Goal: Transaction & Acquisition: Obtain resource

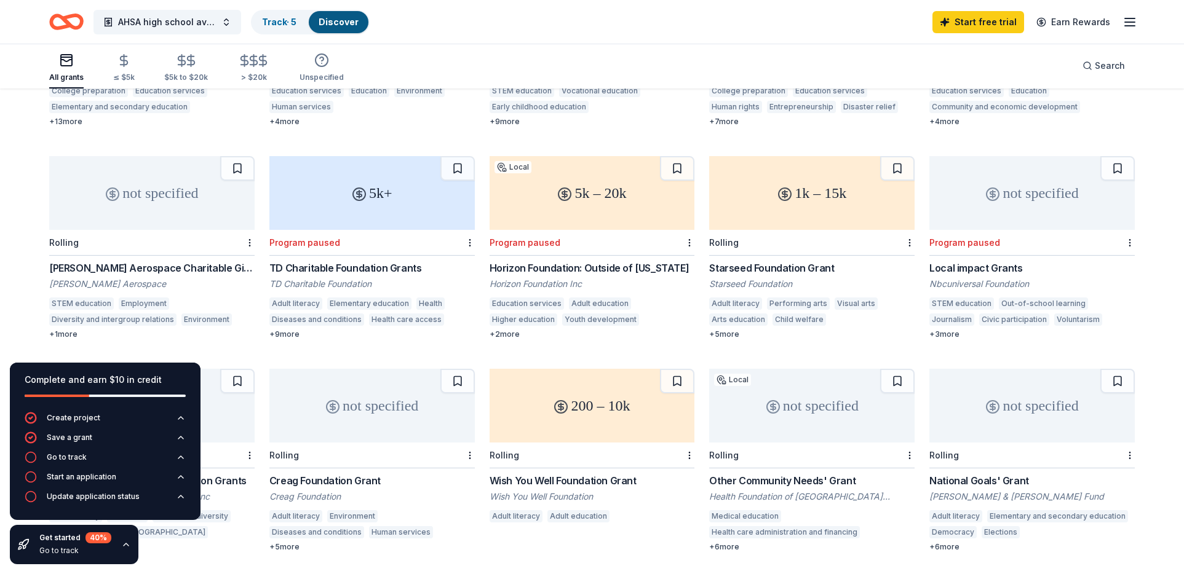
scroll to position [184, 0]
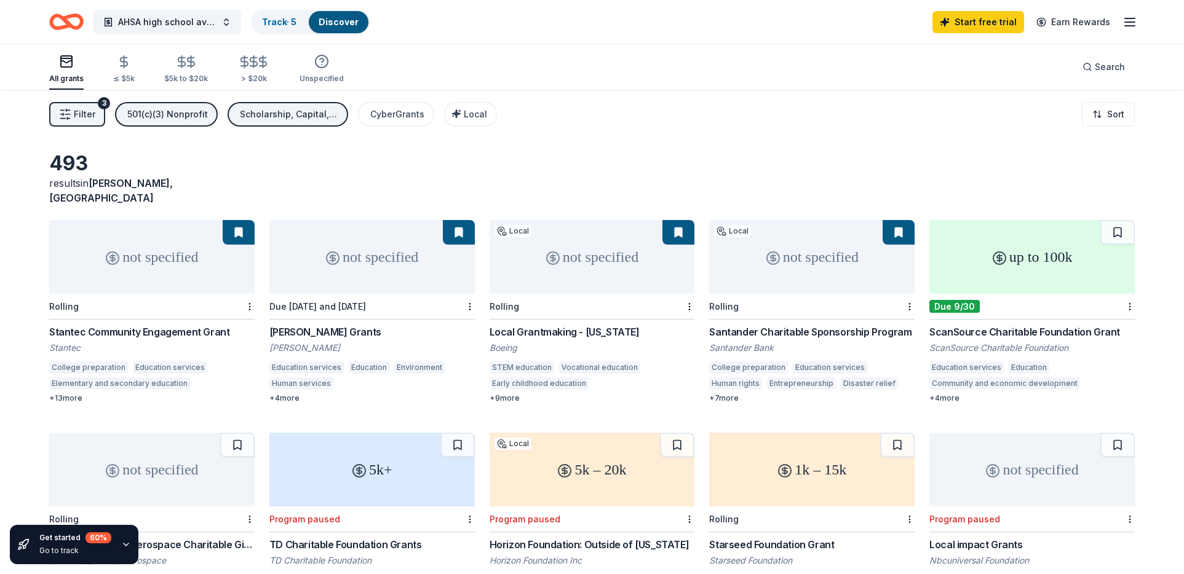
click at [94, 108] on span "Filter" at bounding box center [85, 114] width 22 height 15
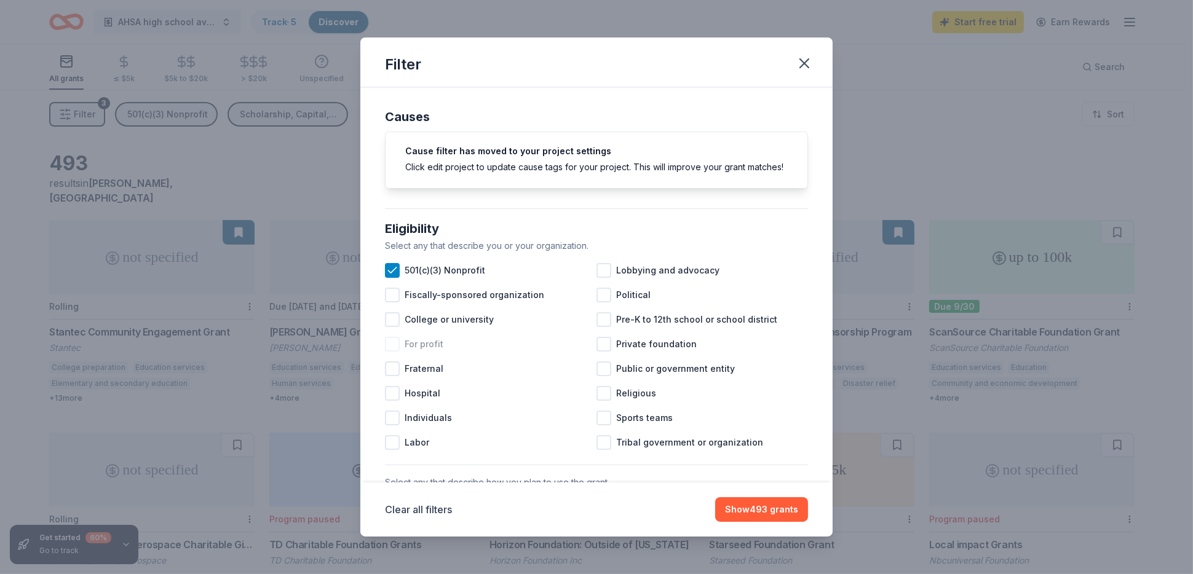
click at [428, 352] on span "For profit" at bounding box center [424, 344] width 39 height 15
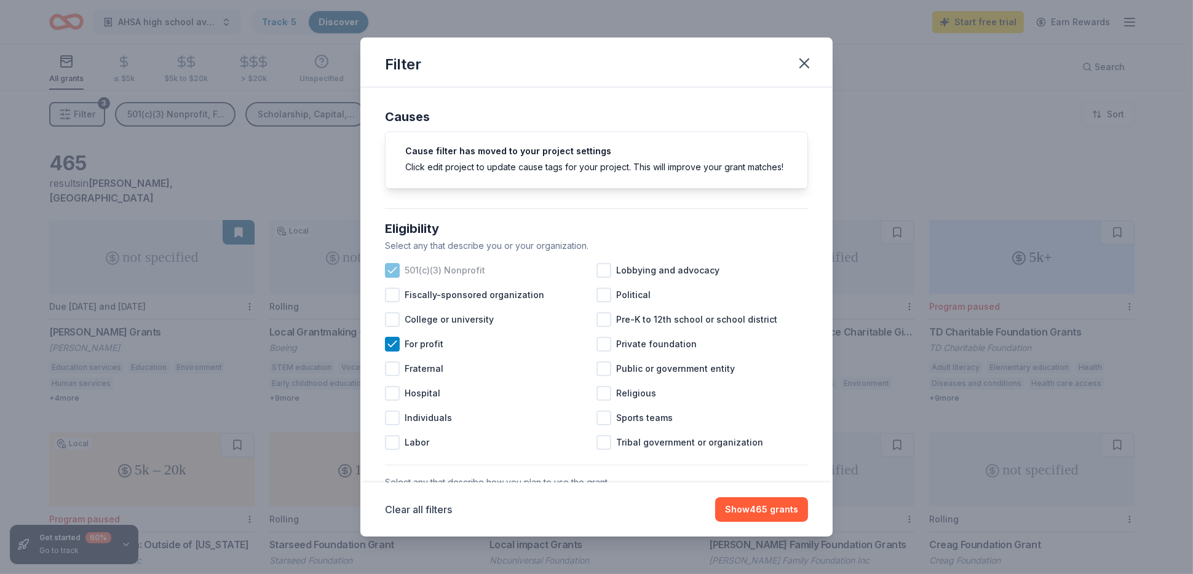
click at [388, 277] on icon at bounding box center [392, 270] width 12 height 12
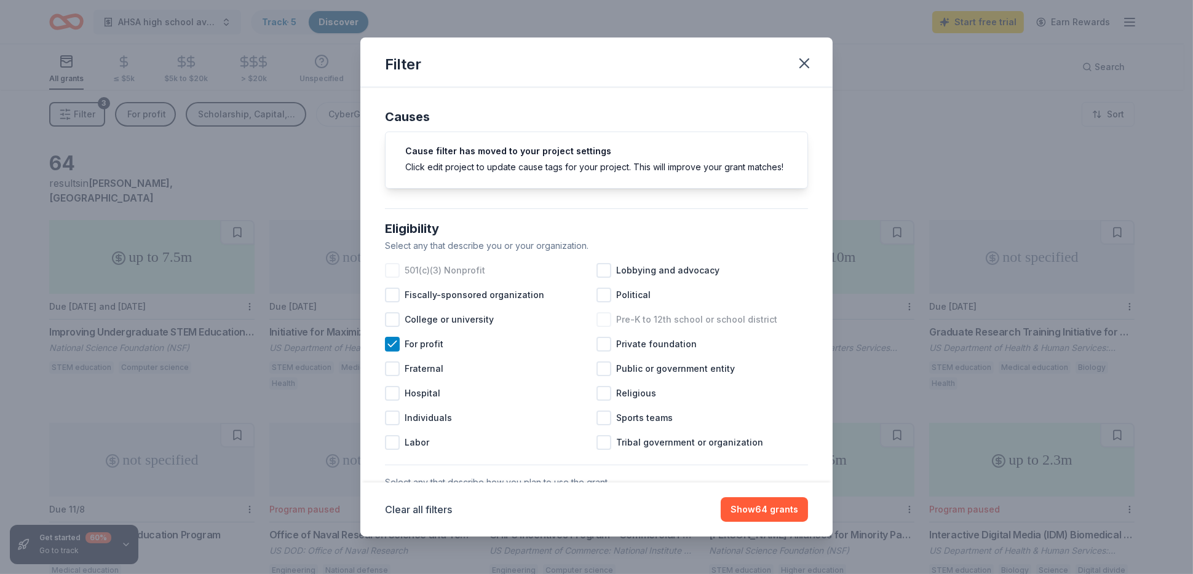
click at [603, 327] on div at bounding box center [604, 319] width 15 height 15
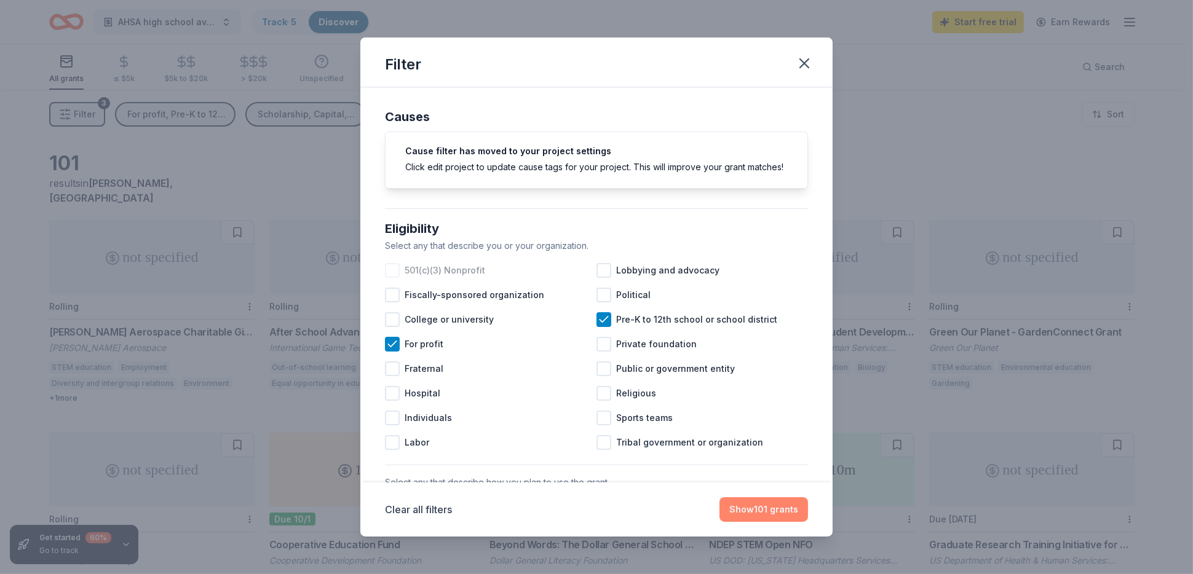
click at [767, 512] on button "Show 101 grants" at bounding box center [764, 510] width 89 height 25
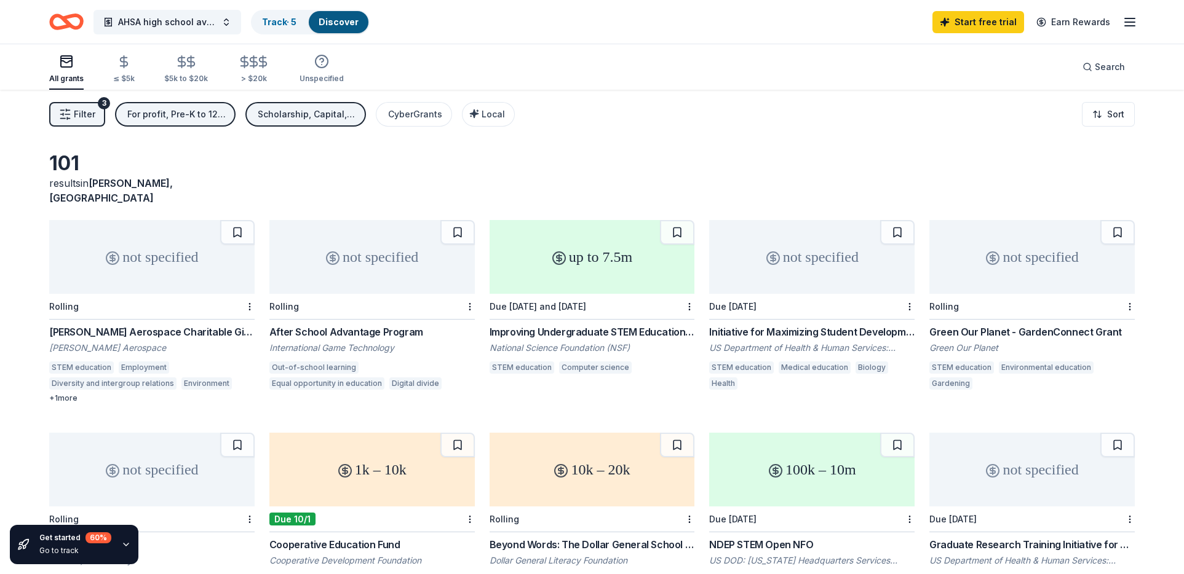
click at [566, 325] on div "Improving Undergraduate STEM Education: Computing in Undergraduate Education (3…" at bounding box center [592, 332] width 205 height 15
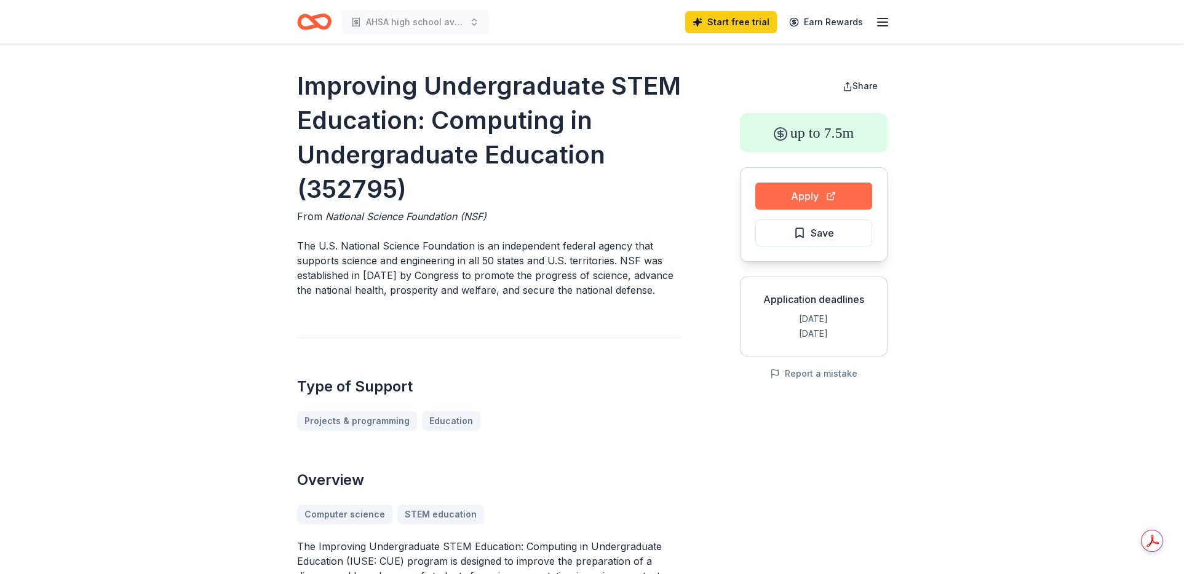
click at [796, 206] on button "Apply" at bounding box center [813, 196] width 117 height 27
drag, startPoint x: 292, startPoint y: 89, endPoint x: 443, endPoint y: 179, distance: 175.9
drag, startPoint x: 599, startPoint y: 161, endPoint x: 465, endPoint y: 148, distance: 134.7
click at [427, 169] on h1 "Improving Undergraduate STEM Education: Computing in Undergraduate Education (3…" at bounding box center [489, 138] width 384 height 138
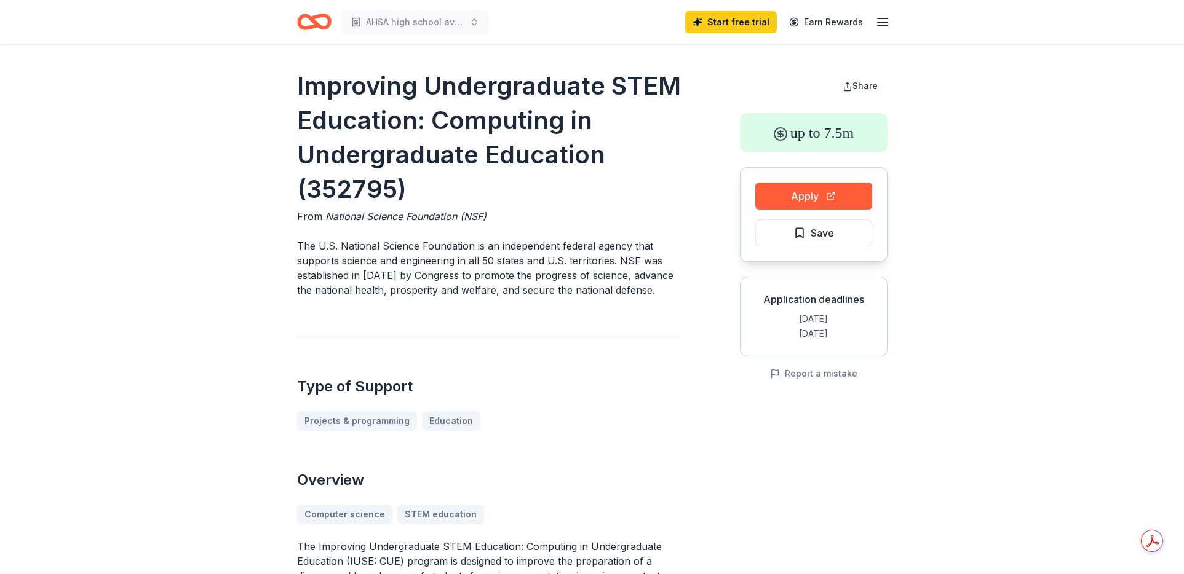
drag, startPoint x: 389, startPoint y: 99, endPoint x: 327, endPoint y: 98, distance: 62.7
click at [328, 99] on h1 "Improving Undergraduate STEM Education: Computing in Undergraduate Education (3…" at bounding box center [489, 138] width 384 height 138
click at [309, 88] on h1 "Improving Undergraduate STEM Education: Computing in Undergraduate Education (3…" at bounding box center [489, 138] width 384 height 138
click at [307, 88] on h1 "Improving Undergraduate STEM Education: Computing in Undergraduate Education (3…" at bounding box center [489, 138] width 384 height 138
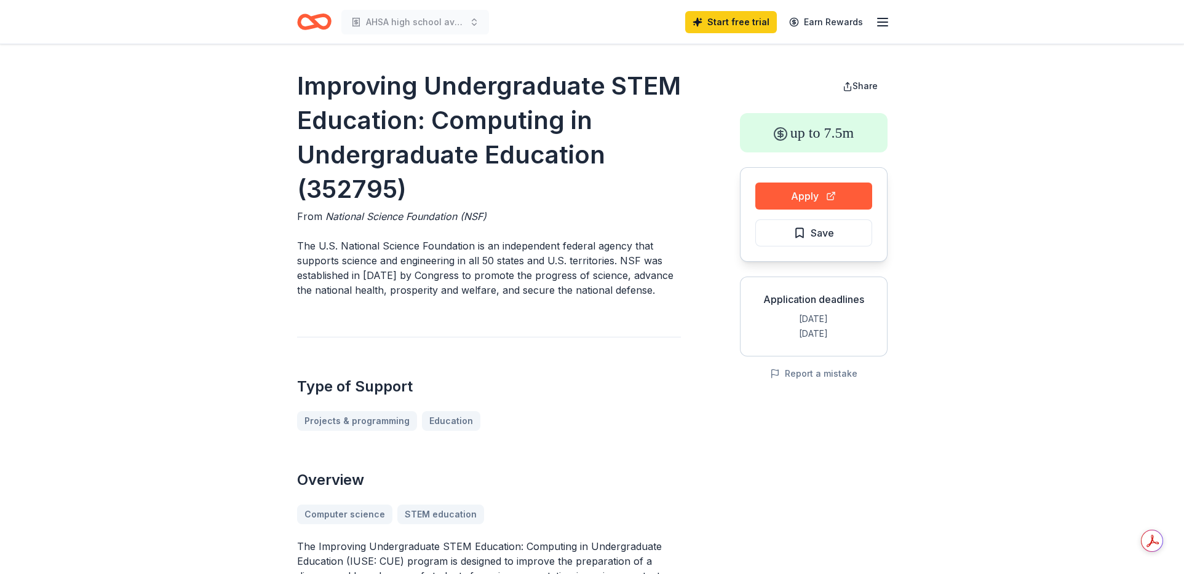
click at [307, 88] on h1 "Improving Undergraduate STEM Education: Computing in Undergraduate Education (3…" at bounding box center [489, 138] width 384 height 138
drag, startPoint x: 335, startPoint y: 247, endPoint x: 532, endPoint y: 274, distance: 198.7
click at [530, 271] on p "The U.S. National Science Foundation is an independent federal agency that supp…" at bounding box center [489, 268] width 384 height 59
